Goal: Information Seeking & Learning: Understand process/instructions

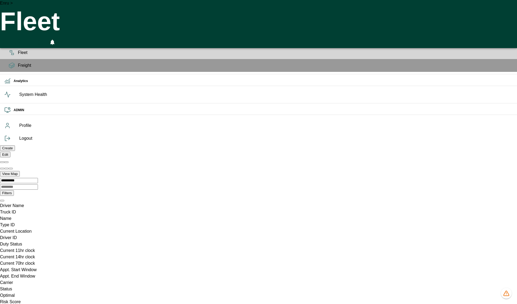
scroll to position [0, 22934]
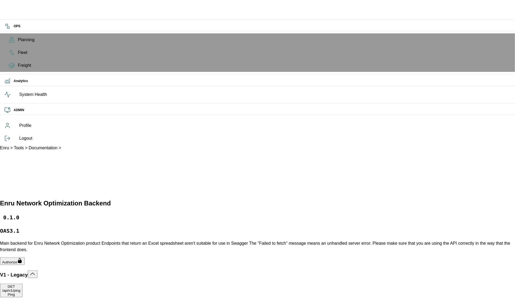
click at [20, 289] on div "/api /v1 /ping Ping" at bounding box center [11, 293] width 18 height 8
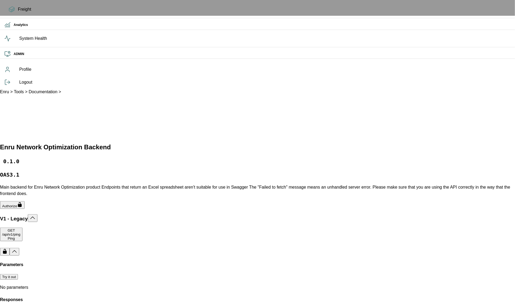
scroll to position [75, 0]
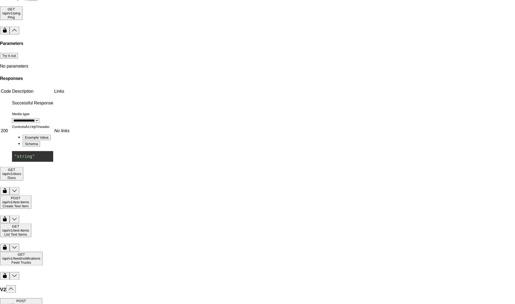
scroll to position [300, 0]
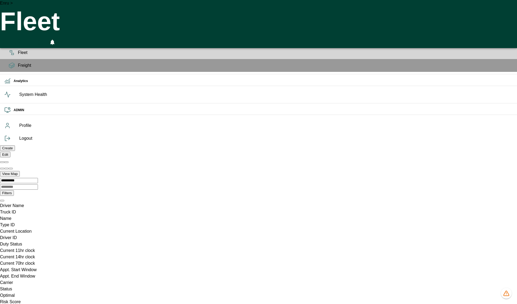
scroll to position [0, 22934]
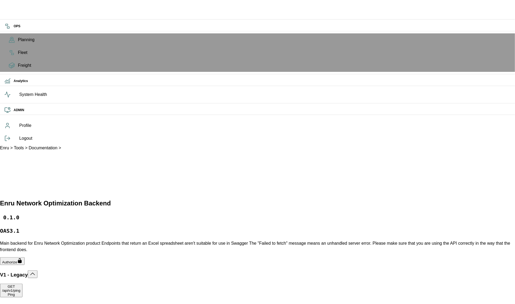
click at [20, 293] on div "Ping" at bounding box center [11, 295] width 18 height 4
drag, startPoint x: 82, startPoint y: 187, endPoint x: 482, endPoint y: 202, distance: 399.6
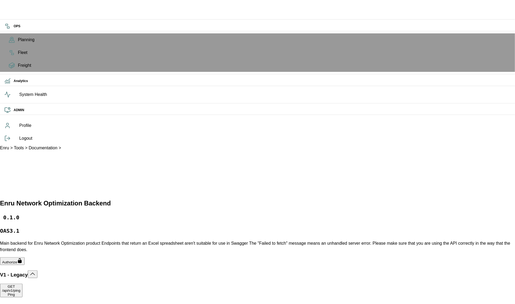
copy div "eyJhbGciOiJSUzI1NiIsImtpZCI6IjlxU0R5VVJwbVk3UzZYdzJId0wtMEl0OHEyZW9CRWUwSU4tV3Q…"
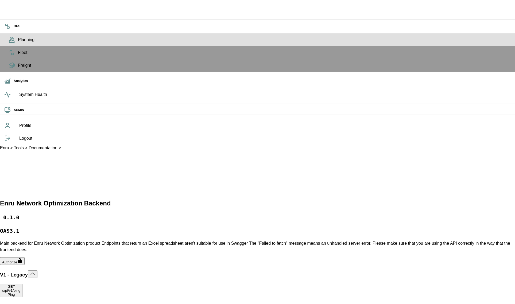
click at [5, 44] on div "Planning" at bounding box center [257, 39] width 515 height 13
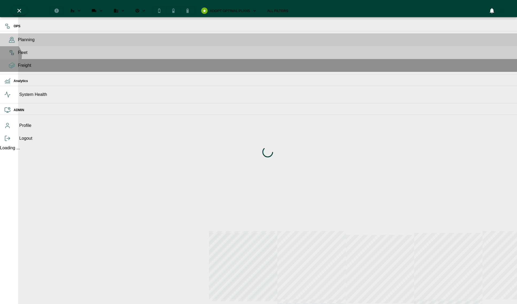
click at [18, 56] on span "Fleet" at bounding box center [265, 52] width 495 height 6
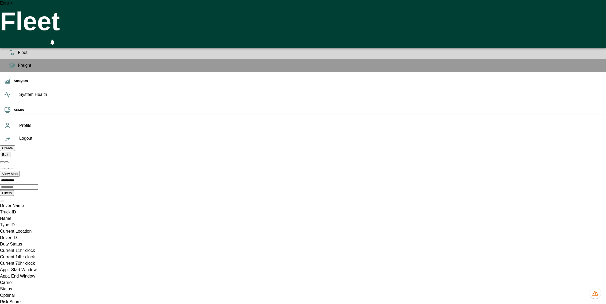
scroll to position [0, 14465]
click at [18, 43] on span "Planning" at bounding box center [310, 40] width 584 height 6
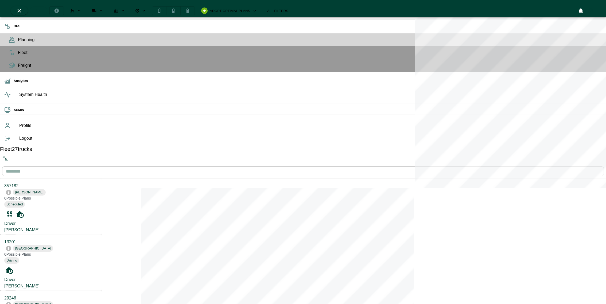
scroll to position [2, 2]
click at [11, 153] on button "Sorted by: PTA Ascending" at bounding box center [5, 158] width 11 height 11
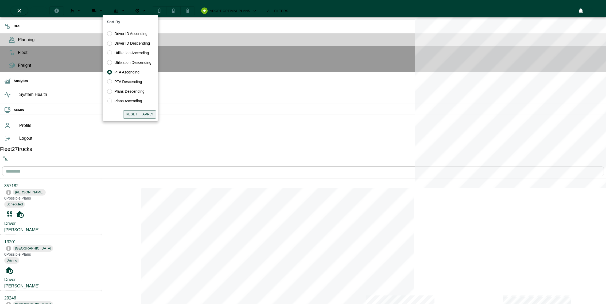
click at [64, 25] on div at bounding box center [303, 152] width 606 height 304
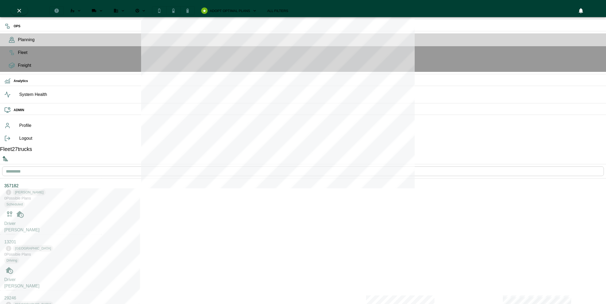
click at [71, 164] on input "text" at bounding box center [303, 171] width 602 height 15
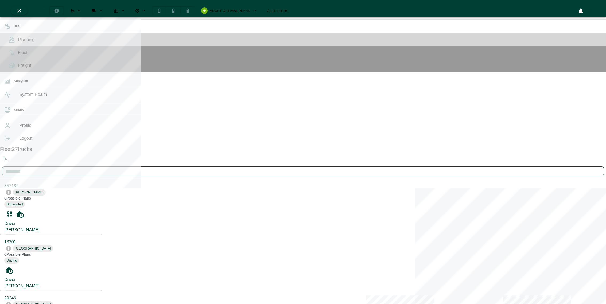
type input "*****"
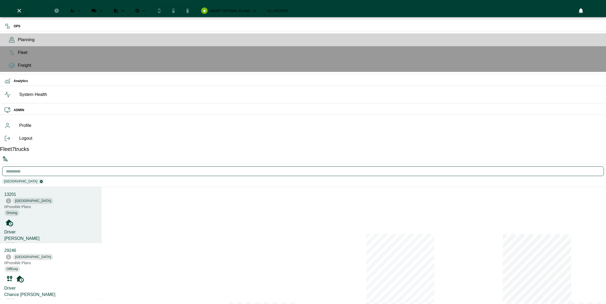
click at [57, 229] on div "Driver Juanito Aguinaga None" at bounding box center [50, 238] width 93 height 19
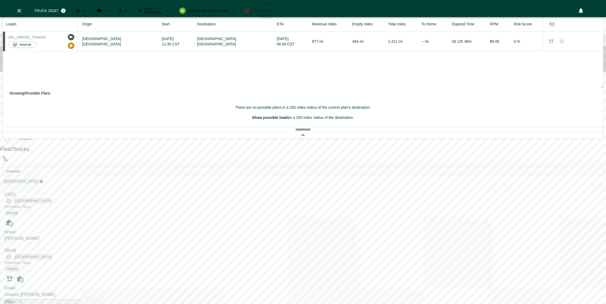
scroll to position [118, 0]
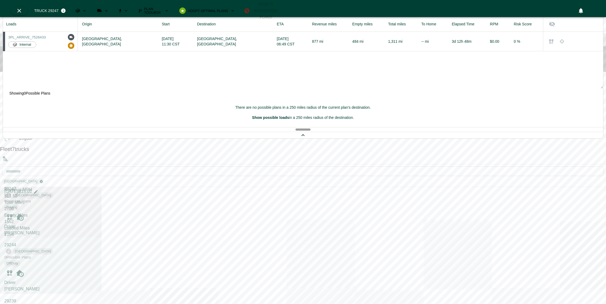
click at [73, 218] on div "13201 Salem 0 Possible Plan s Driving Driver Juanito Aguinaga None Revenue MPH …" at bounding box center [51, 265] width 102 height 393
click at [11, 55] on rect at bounding box center [12, 54] width 2 height 2
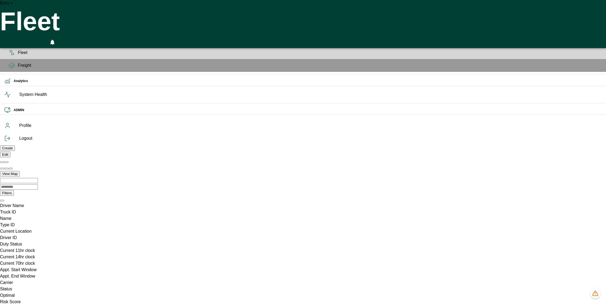
scroll to position [0, 14483]
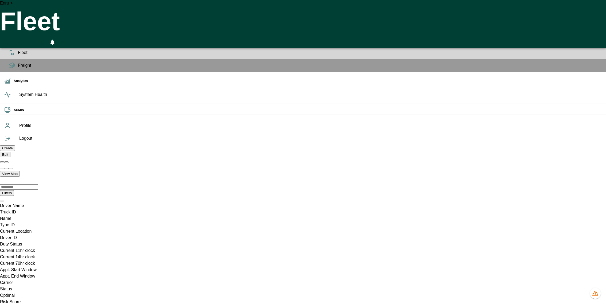
click at [14, 29] on h6 "OPS" at bounding box center [308, 26] width 588 height 5
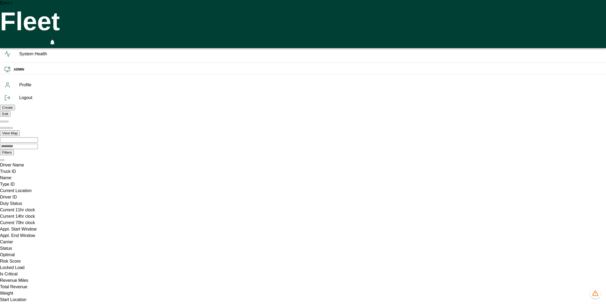
click at [3, 30] on div "OPS" at bounding box center [303, 26] width 606 height 9
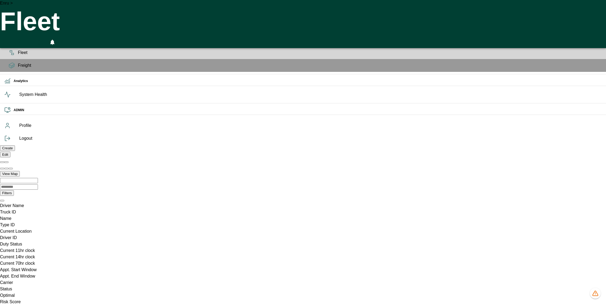
click at [11, 43] on icon at bounding box center [12, 40] width 6 height 6
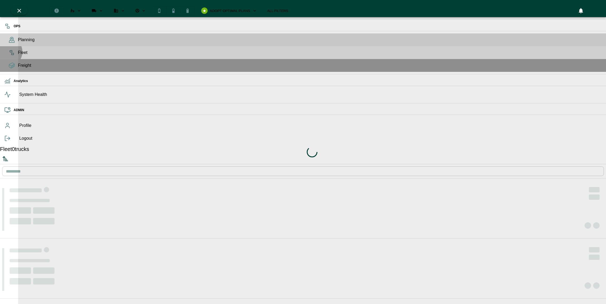
click at [9, 56] on icon at bounding box center [12, 52] width 6 height 6
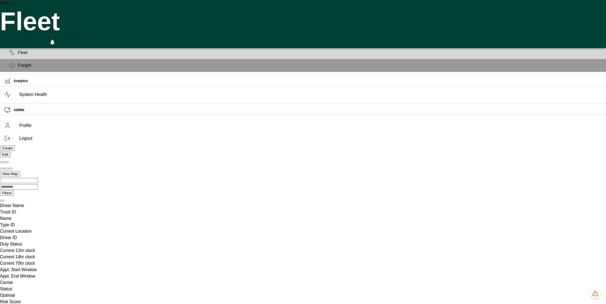
scroll to position [0, 14483]
click at [9, 39] on icon "Refresh data" at bounding box center [5, 42] width 6 height 6
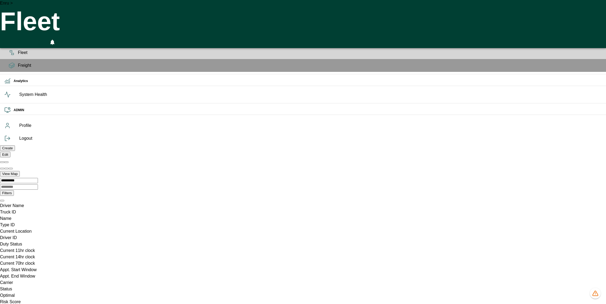
click at [9, 39] on icon "Refresh data" at bounding box center [5, 42] width 6 height 6
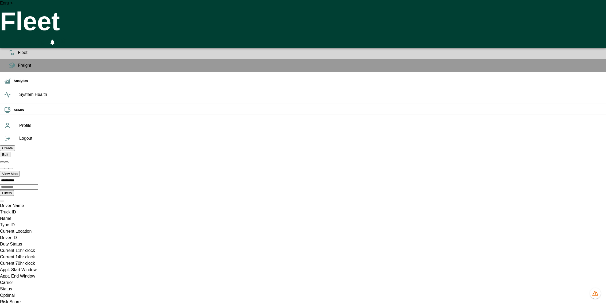
click at [9, 39] on icon "Refresh data" at bounding box center [5, 42] width 6 height 6
